Goal: Task Accomplishment & Management: Complete application form

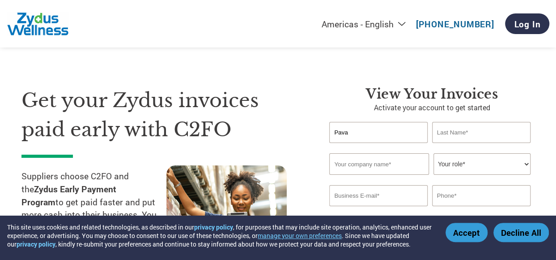
type input "[PERSON_NAME]"
type input "[PERSON_NAME].M"
type input "[PERSON_NAME][EMAIL_ADDRESS][DOMAIN_NAME]"
type input "[PERSON_NAME]"
click at [374, 162] on input "text" at bounding box center [379, 163] width 100 height 21
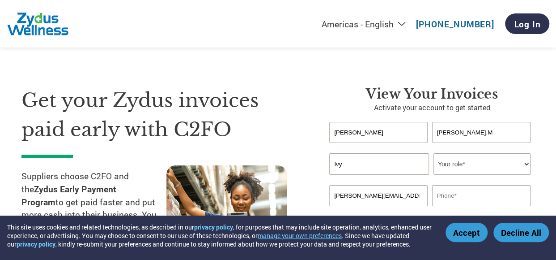
type input "Ivy Mobile Technologies Pte. Ltd."
click at [467, 196] on input "text" at bounding box center [481, 195] width 98 height 21
type input "9989665129"
click at [508, 232] on button "Decline All" at bounding box center [521, 231] width 55 height 19
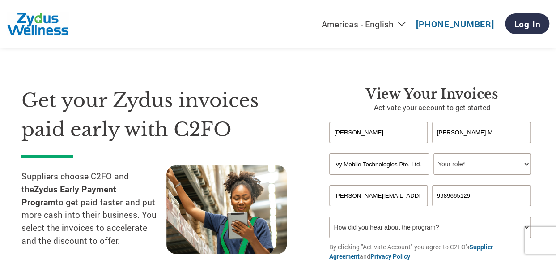
click at [526, 166] on select "Your role* CFO Controller Credit Manager Finance Director Treasurer CEO Preside…" at bounding box center [482, 163] width 97 height 21
select select "ACCOUNTS_RECEIVABLE"
click at [434, 154] on select "Your role* CFO Controller Credit Manager Finance Director Treasurer CEO Preside…" at bounding box center [482, 163] width 97 height 21
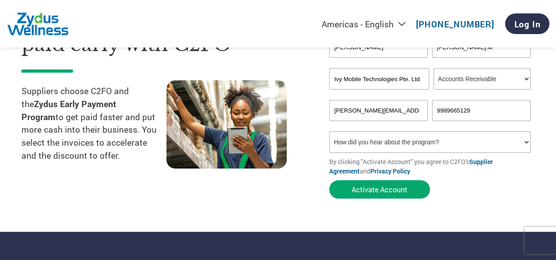
scroll to position [90, 0]
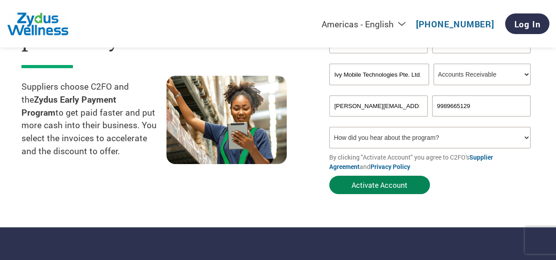
click at [378, 189] on button "Activate Account" at bounding box center [379, 184] width 101 height 18
